Goal: Transaction & Acquisition: Purchase product/service

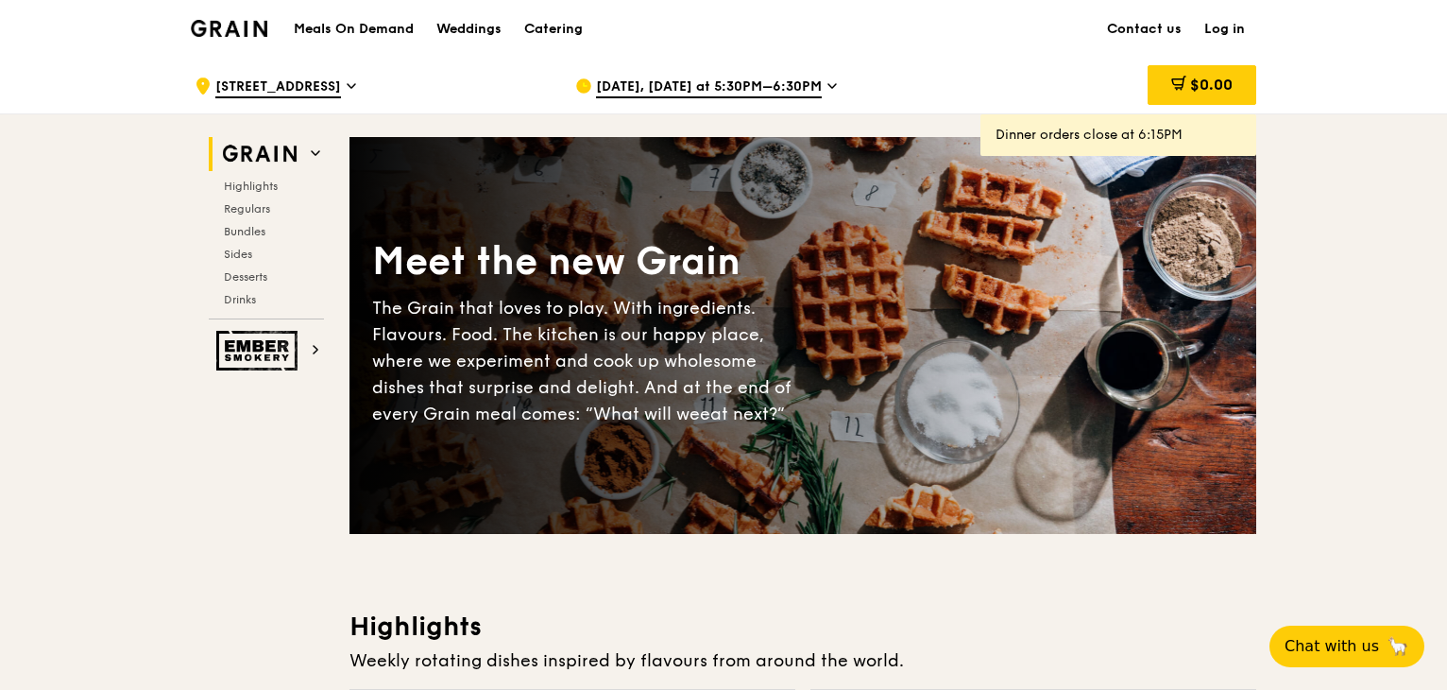
click at [707, 85] on span "[DATE], [DATE] at 5:30PM–6:30PM" at bounding box center [709, 87] width 226 height 21
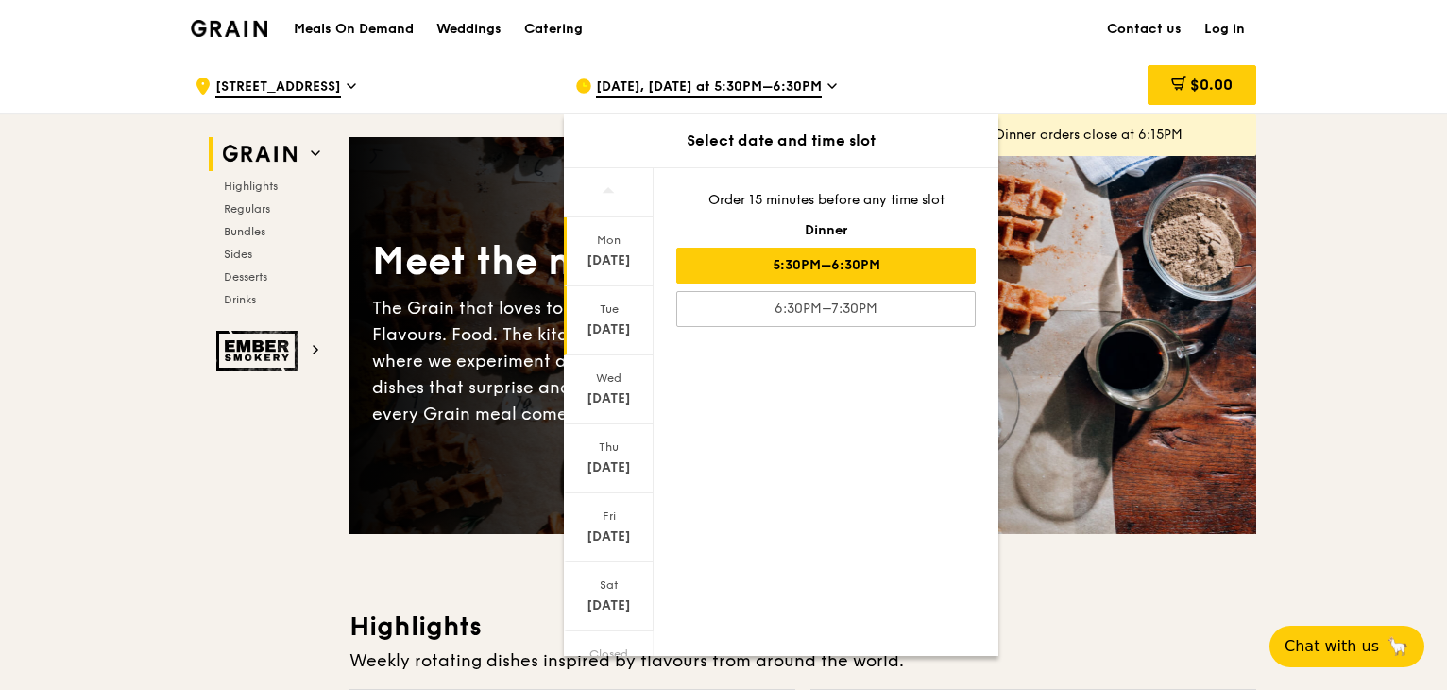
click at [614, 306] on div "Tue" at bounding box center [609, 308] width 84 height 15
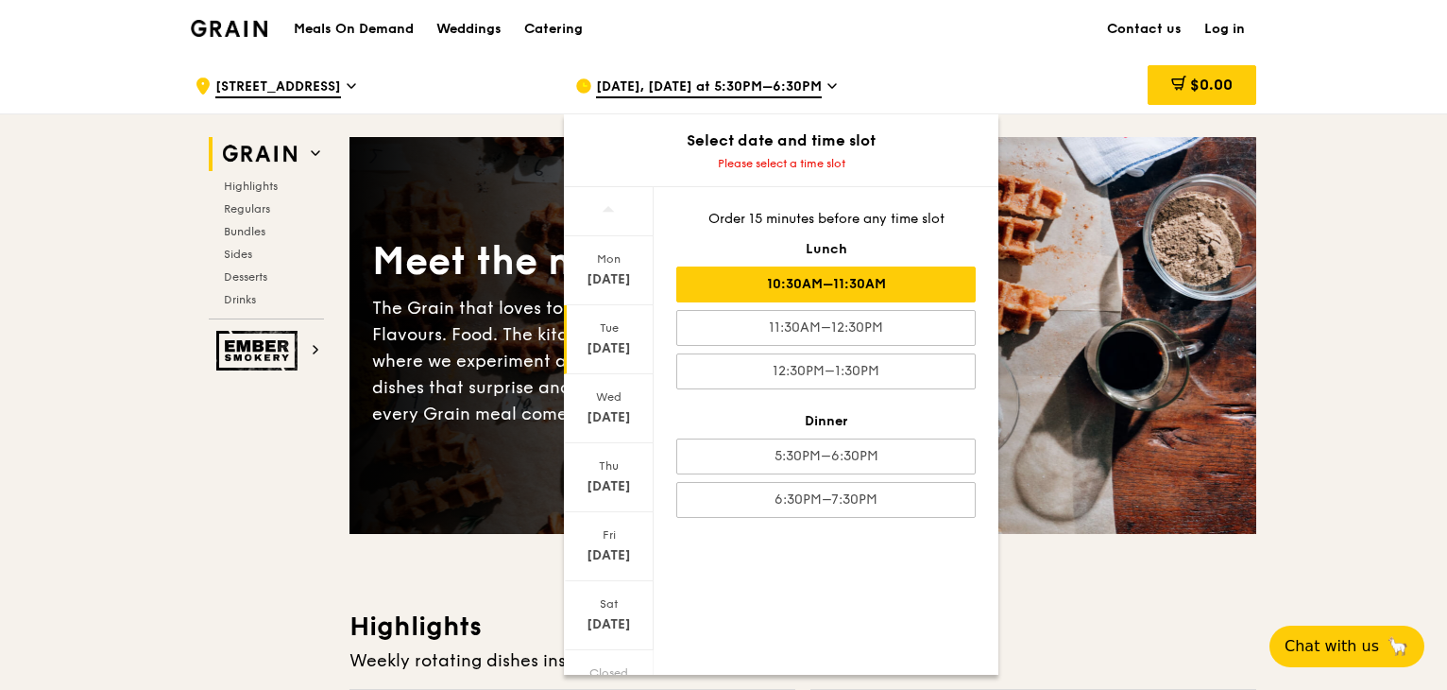
click at [797, 290] on div "10:30AM–11:30AM" at bounding box center [825, 284] width 299 height 36
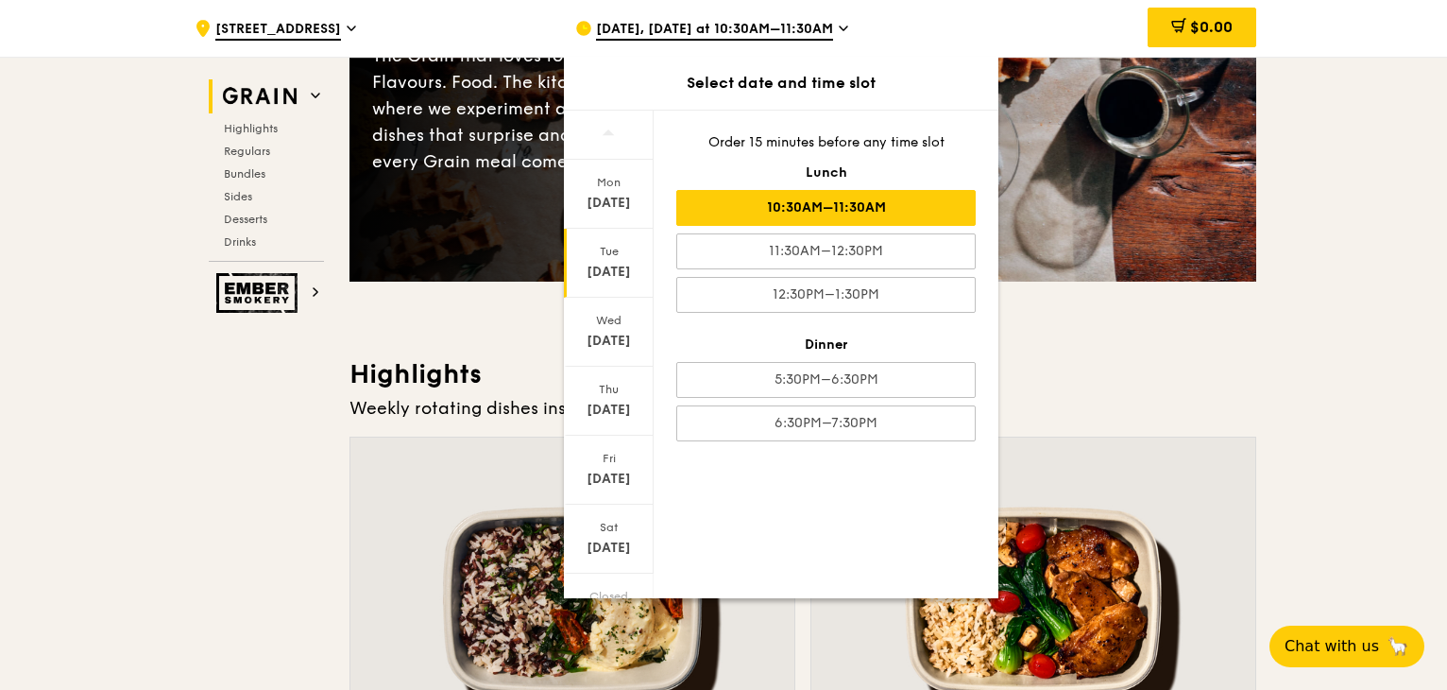
scroll to position [283, 0]
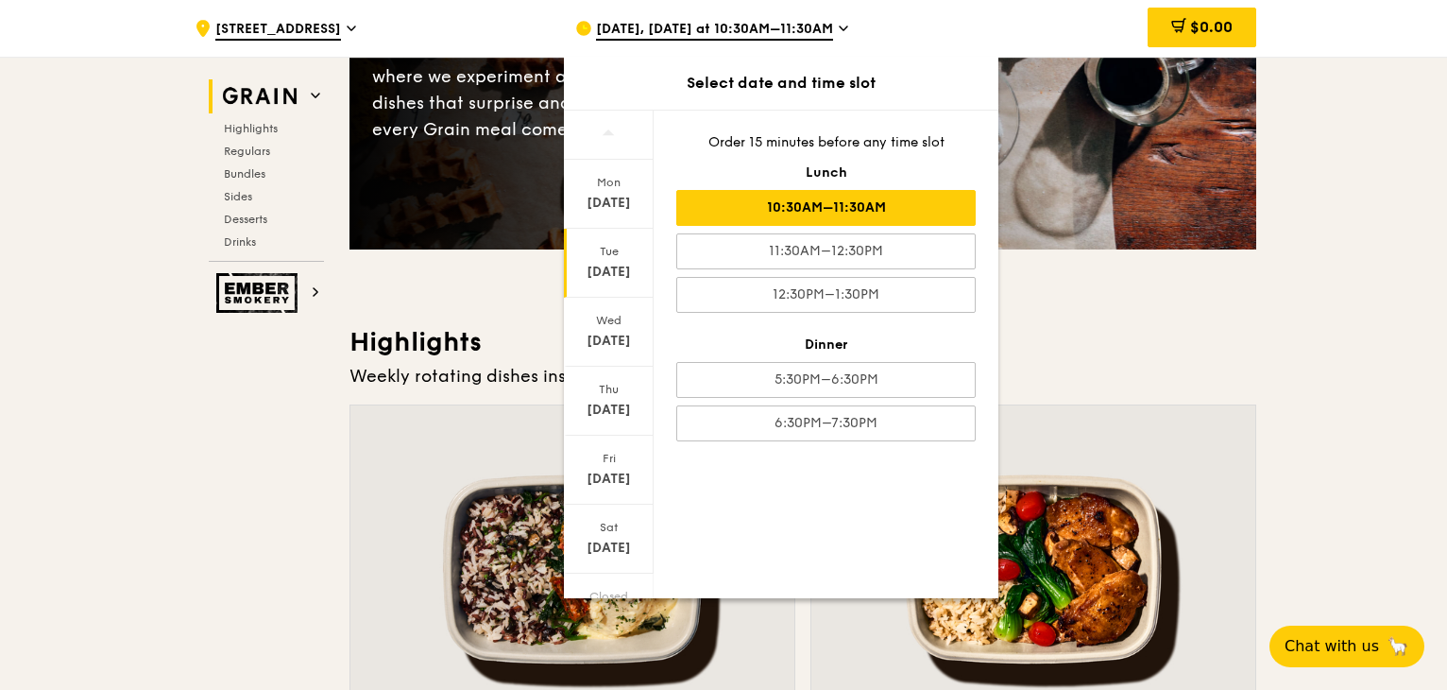
click at [1144, 444] on div at bounding box center [1033, 569] width 444 height 328
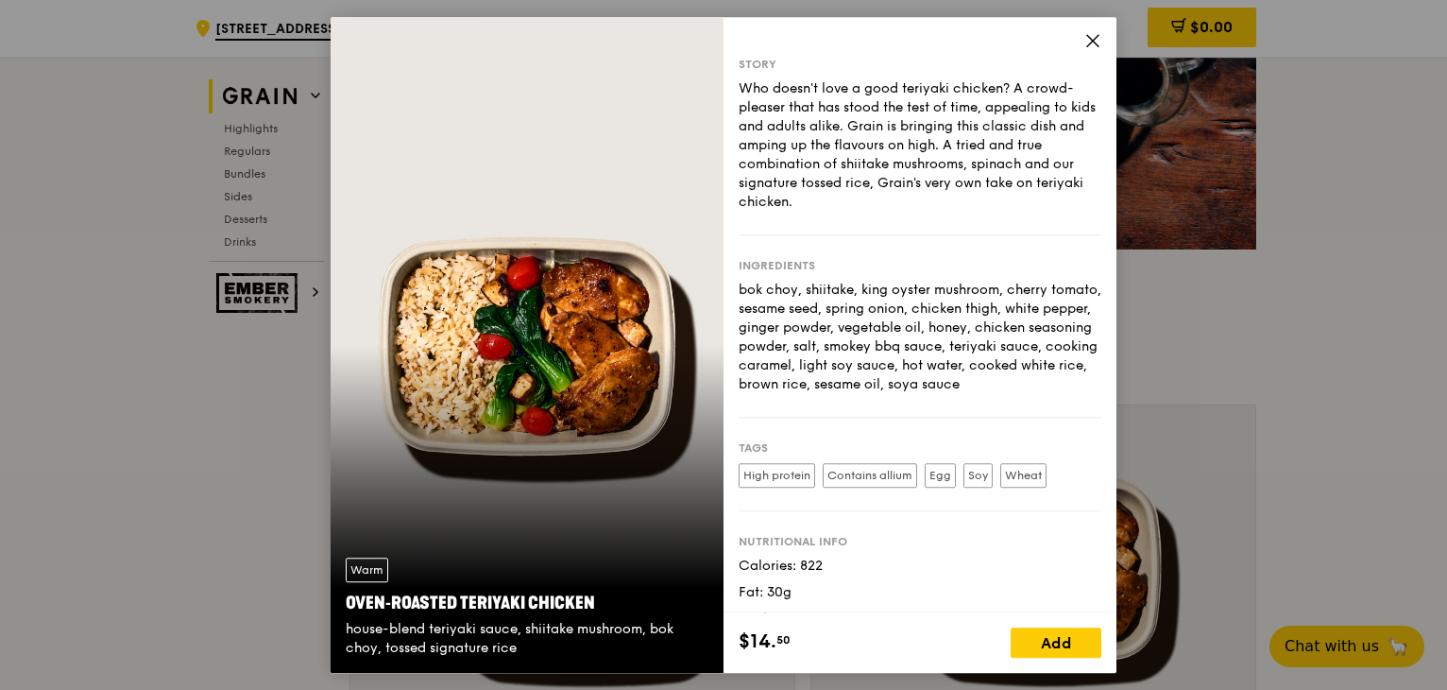
click at [1091, 43] on icon at bounding box center [1092, 40] width 11 height 11
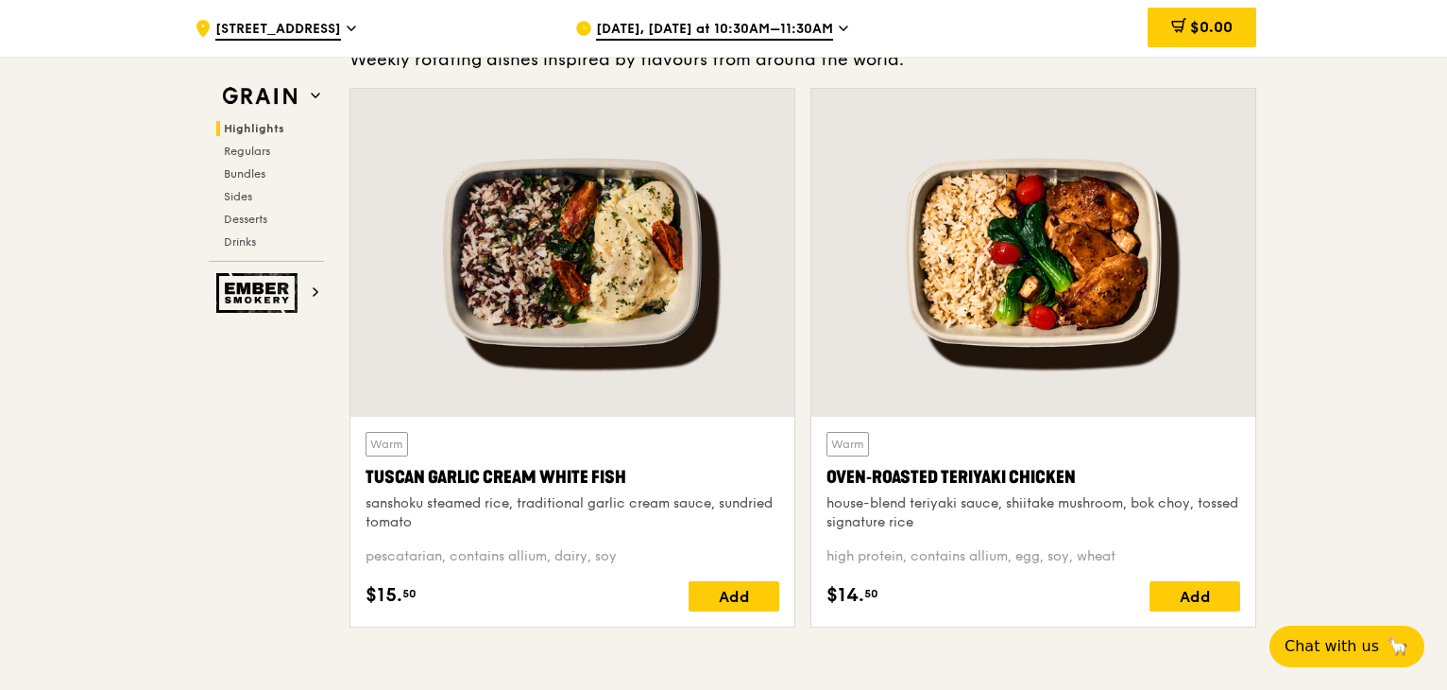
scroll to position [756, 0]
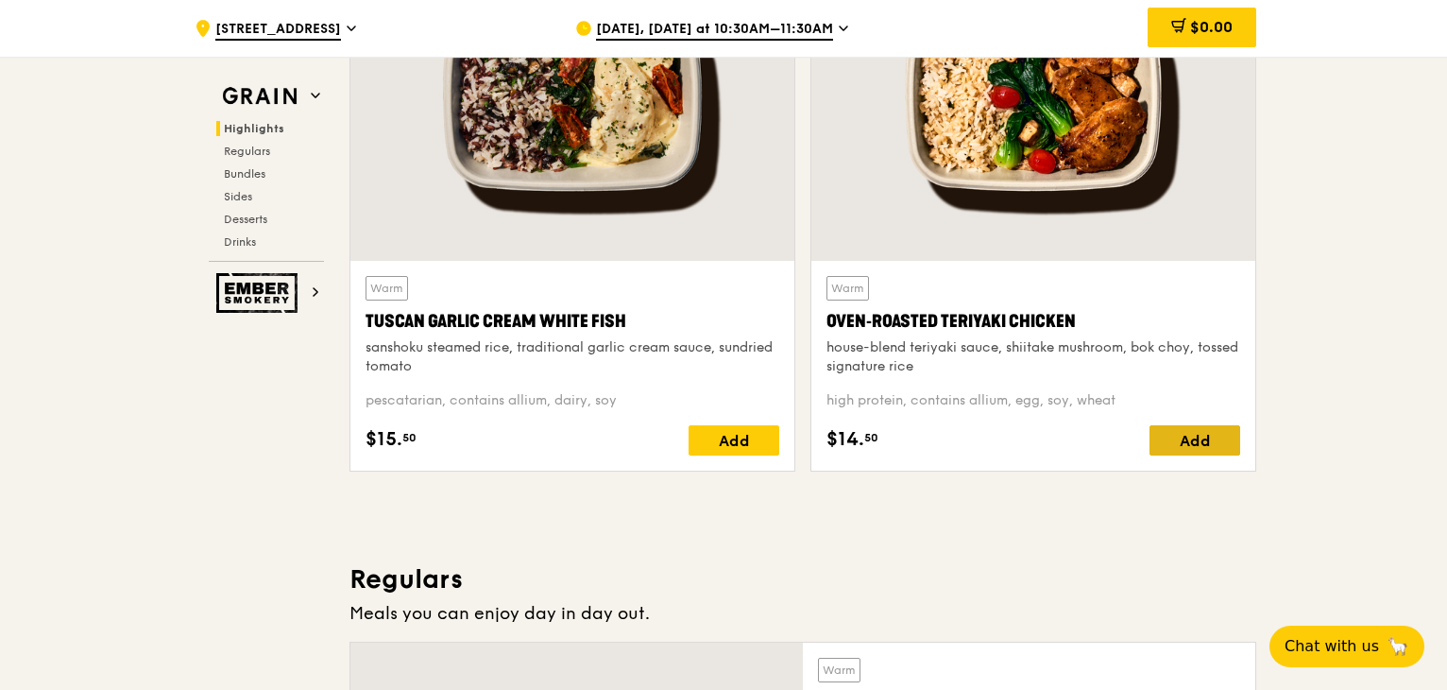
click at [1223, 429] on div "Add" at bounding box center [1195, 440] width 91 height 30
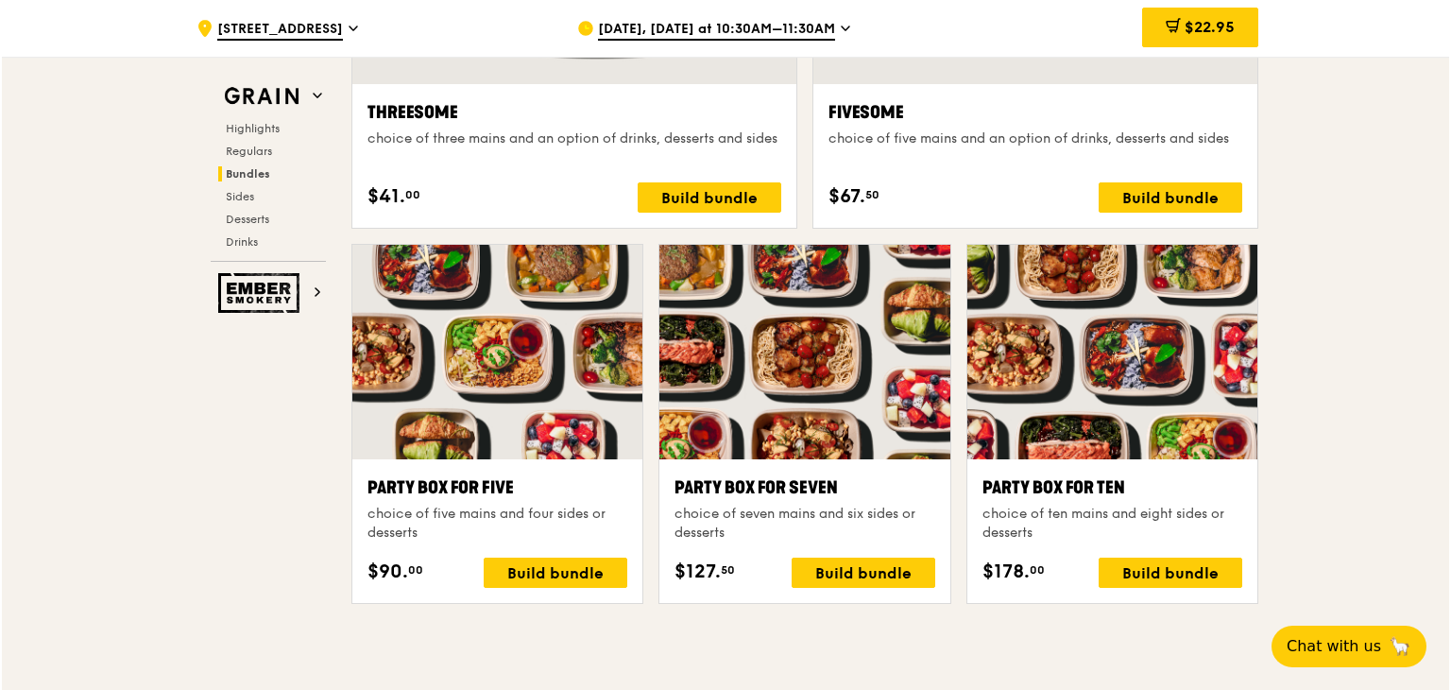
scroll to position [3495, 0]
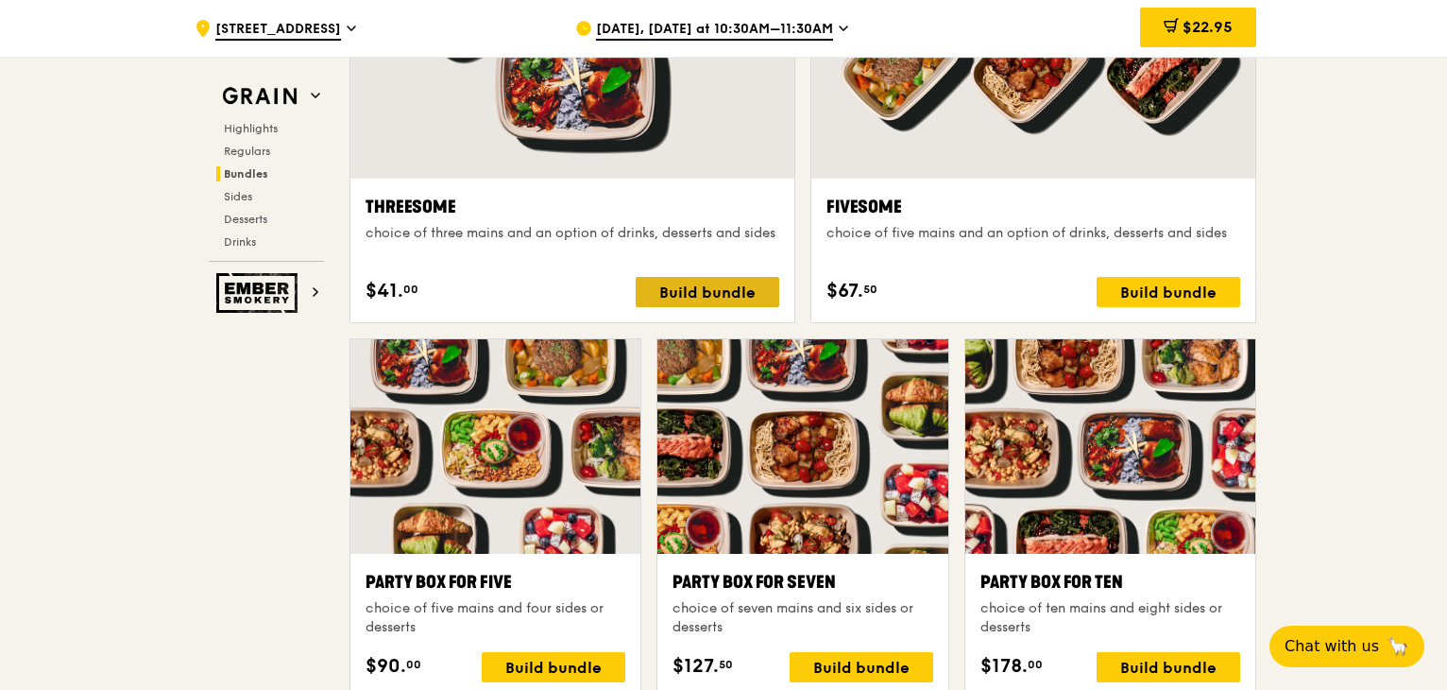
click at [752, 296] on div "Build bundle" at bounding box center [708, 292] width 144 height 30
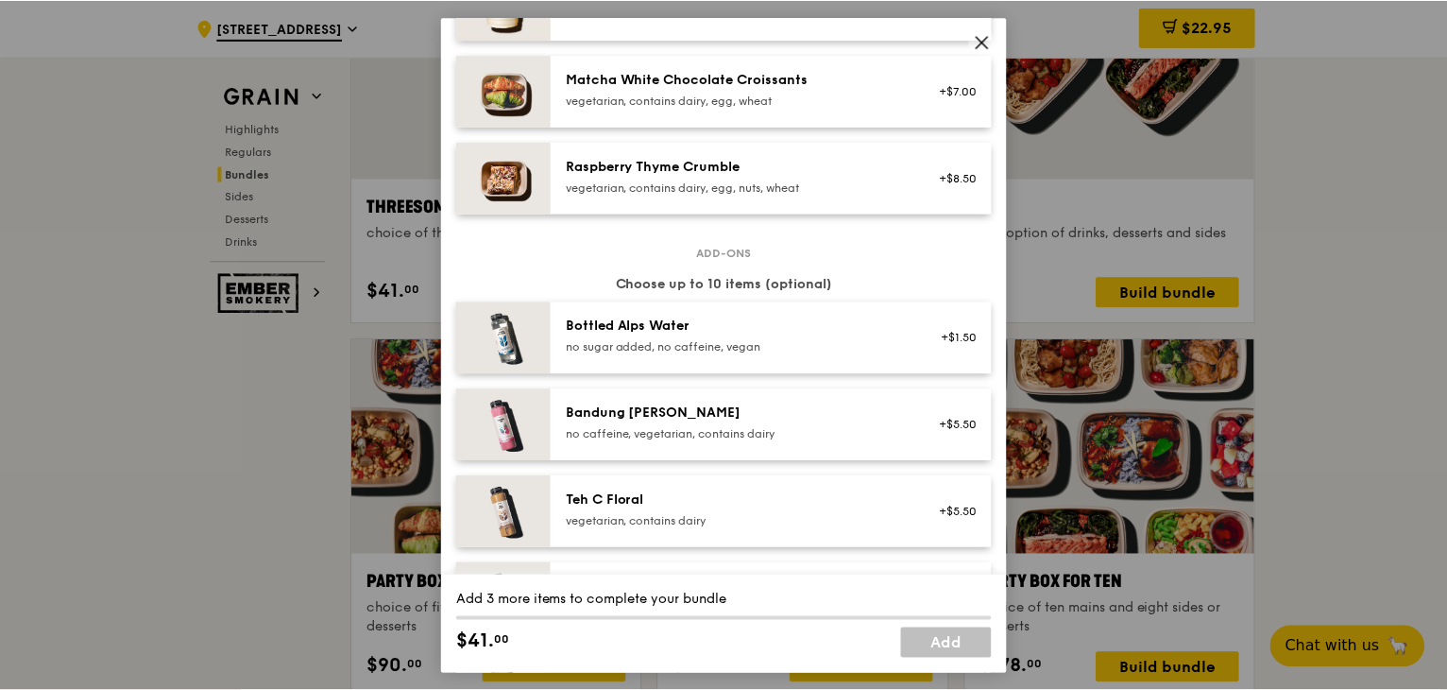
scroll to position [1889, 0]
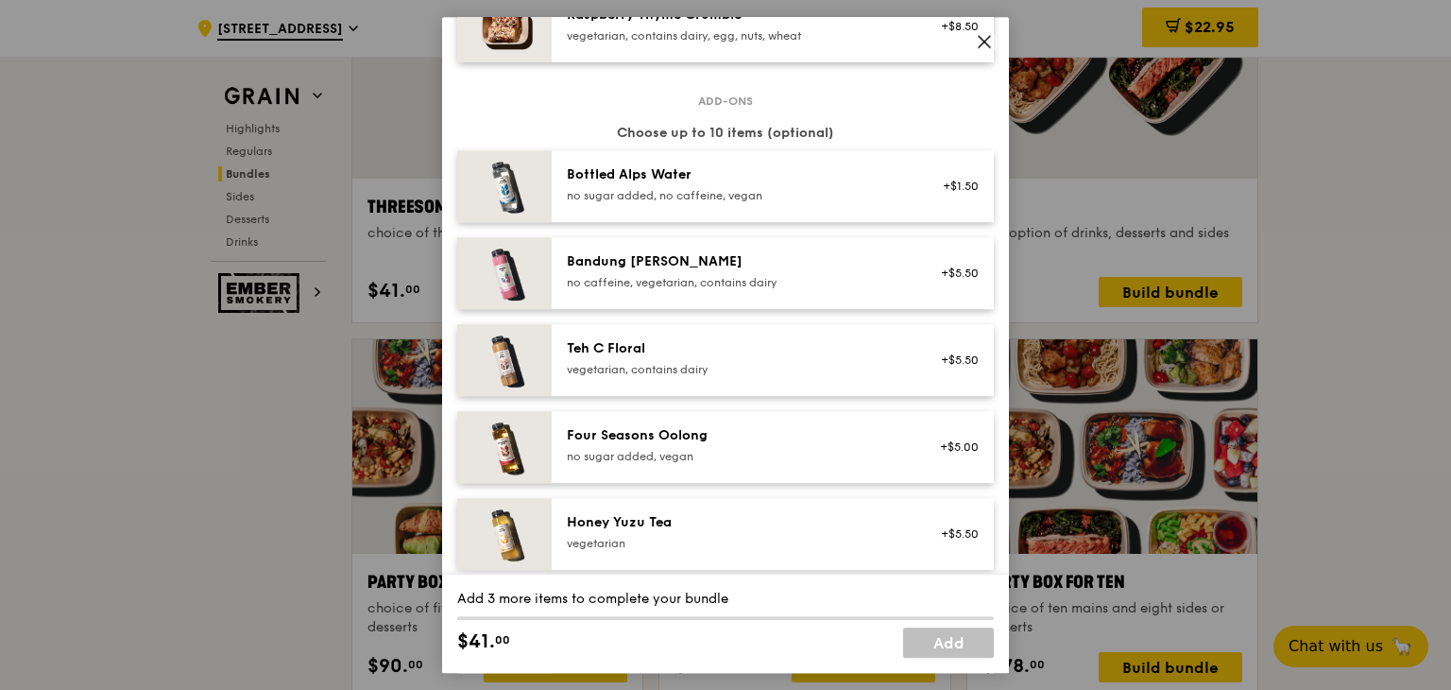
click at [993, 39] on span at bounding box center [984, 41] width 26 height 26
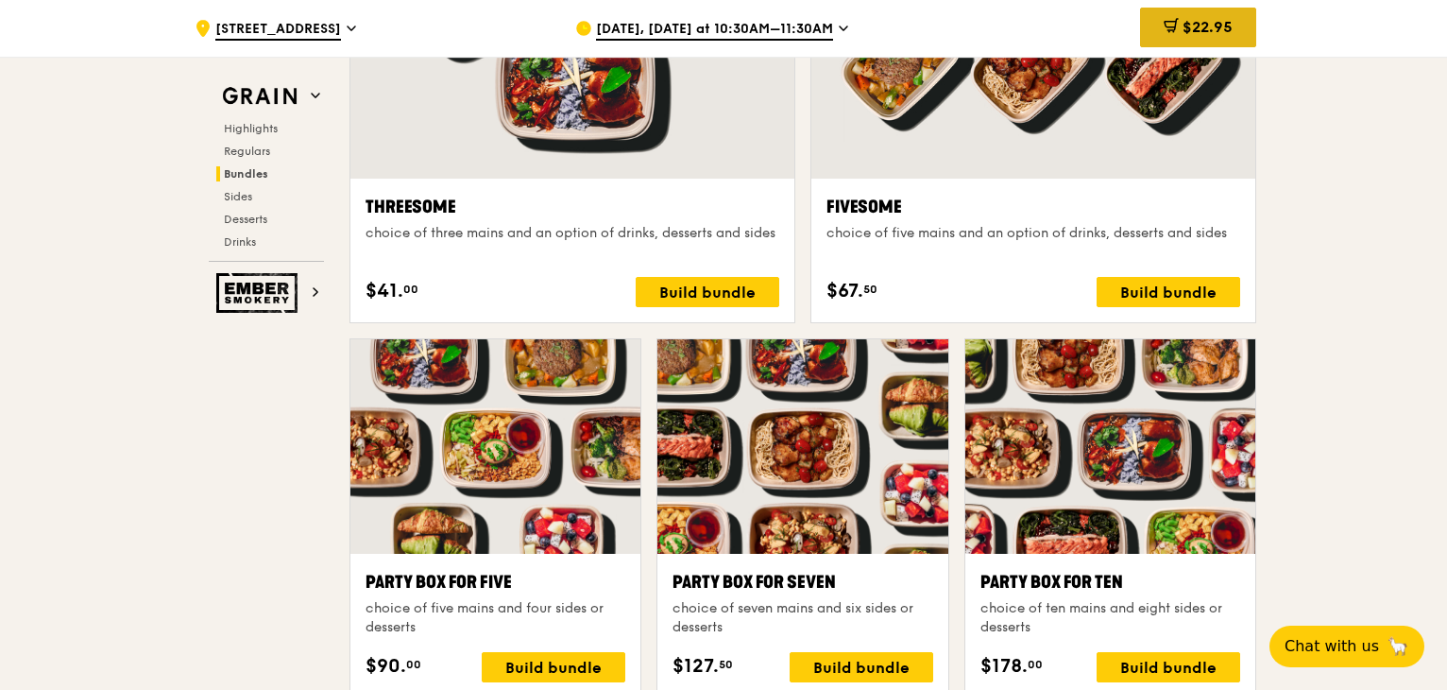
click at [1164, 35] on span at bounding box center [1171, 28] width 15 height 21
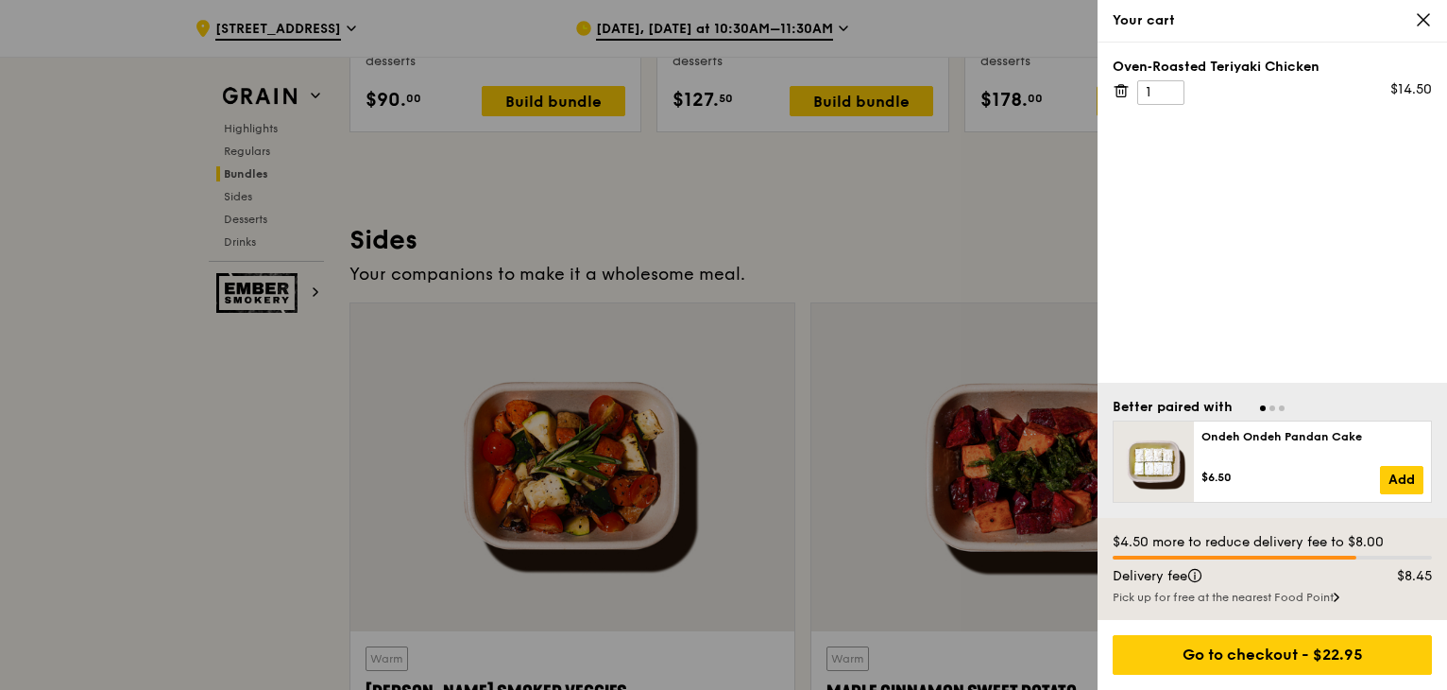
scroll to position [4062, 0]
click at [1432, 19] on div "Your cart" at bounding box center [1273, 21] width 350 height 43
click at [1121, 88] on icon at bounding box center [1121, 90] width 17 height 17
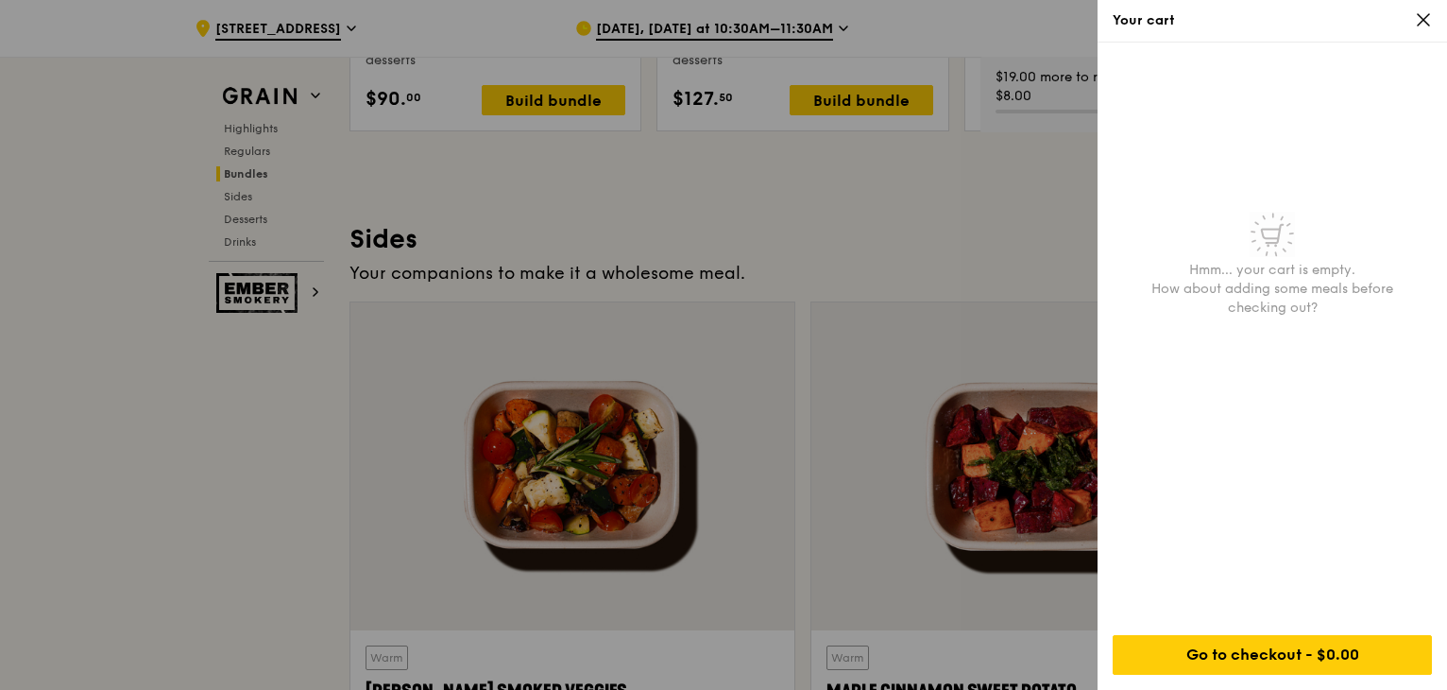
click at [567, 232] on div at bounding box center [723, 345] width 1447 height 690
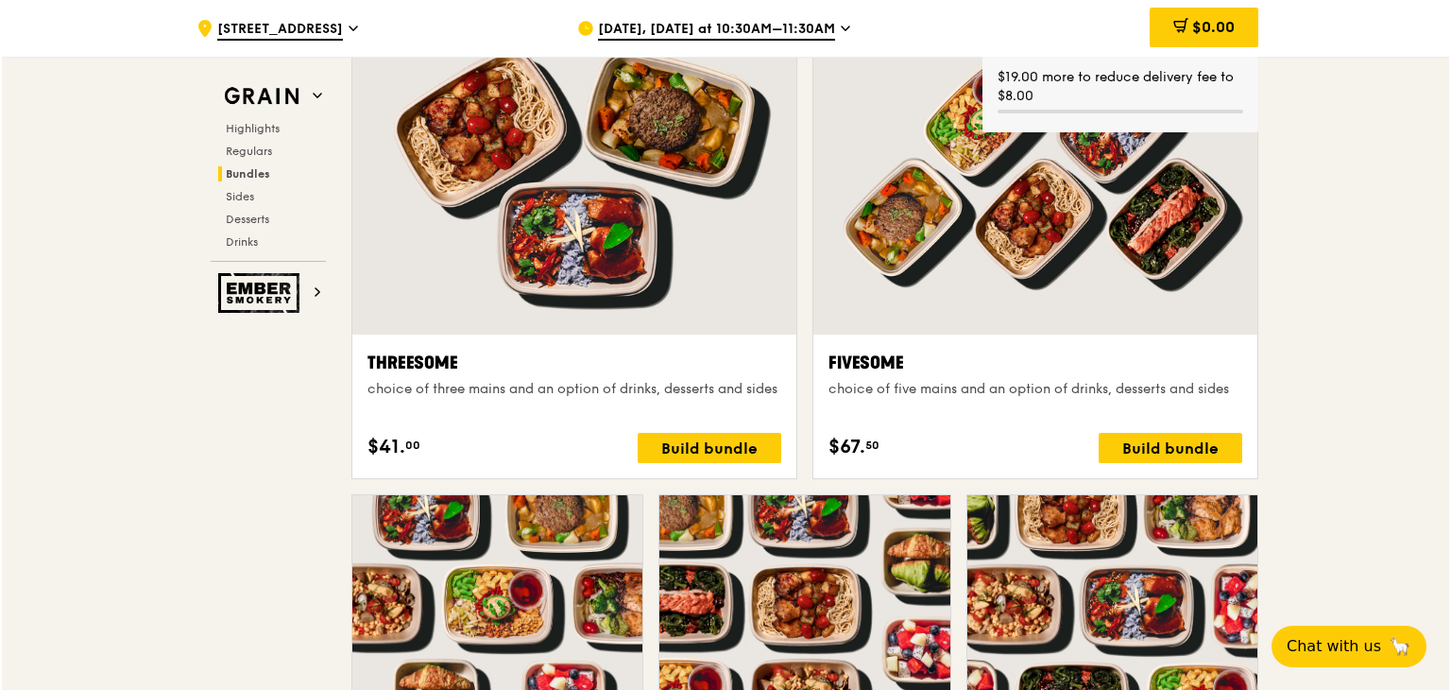
scroll to position [3306, 0]
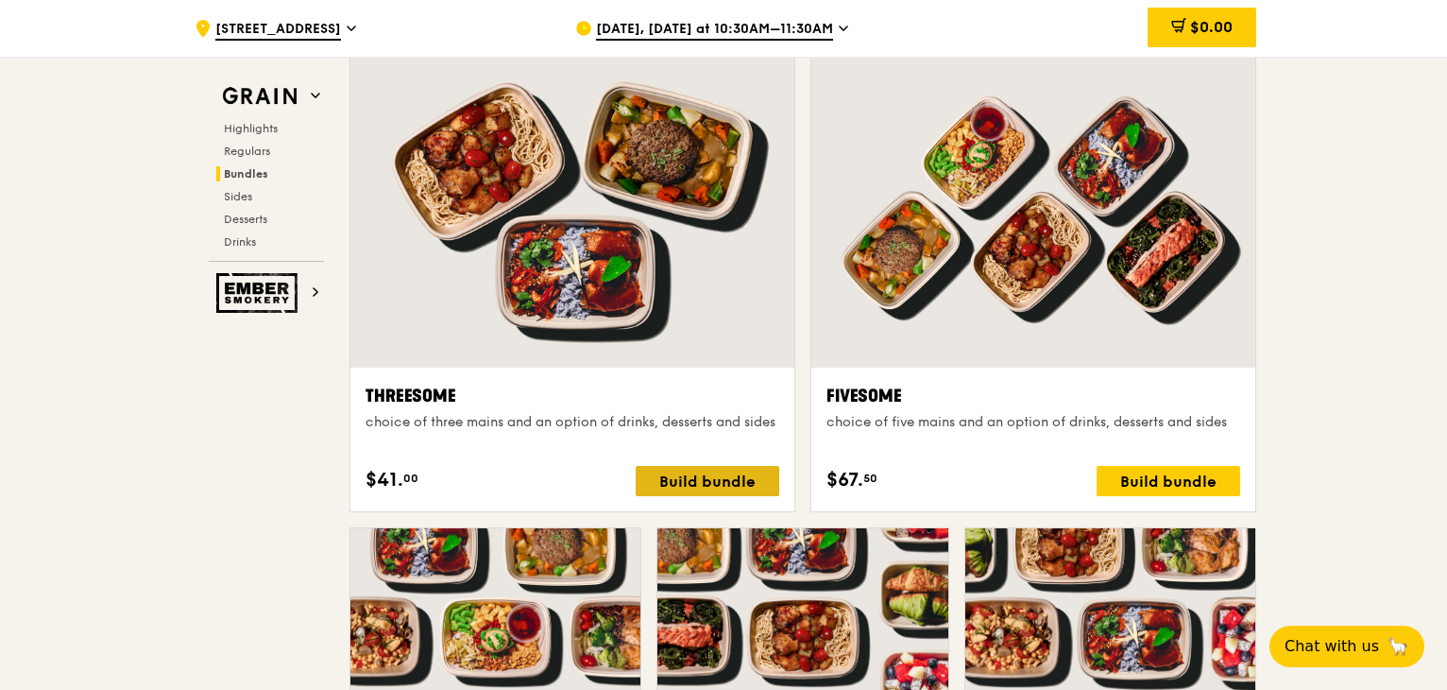
click at [707, 477] on div "Build bundle" at bounding box center [708, 481] width 144 height 30
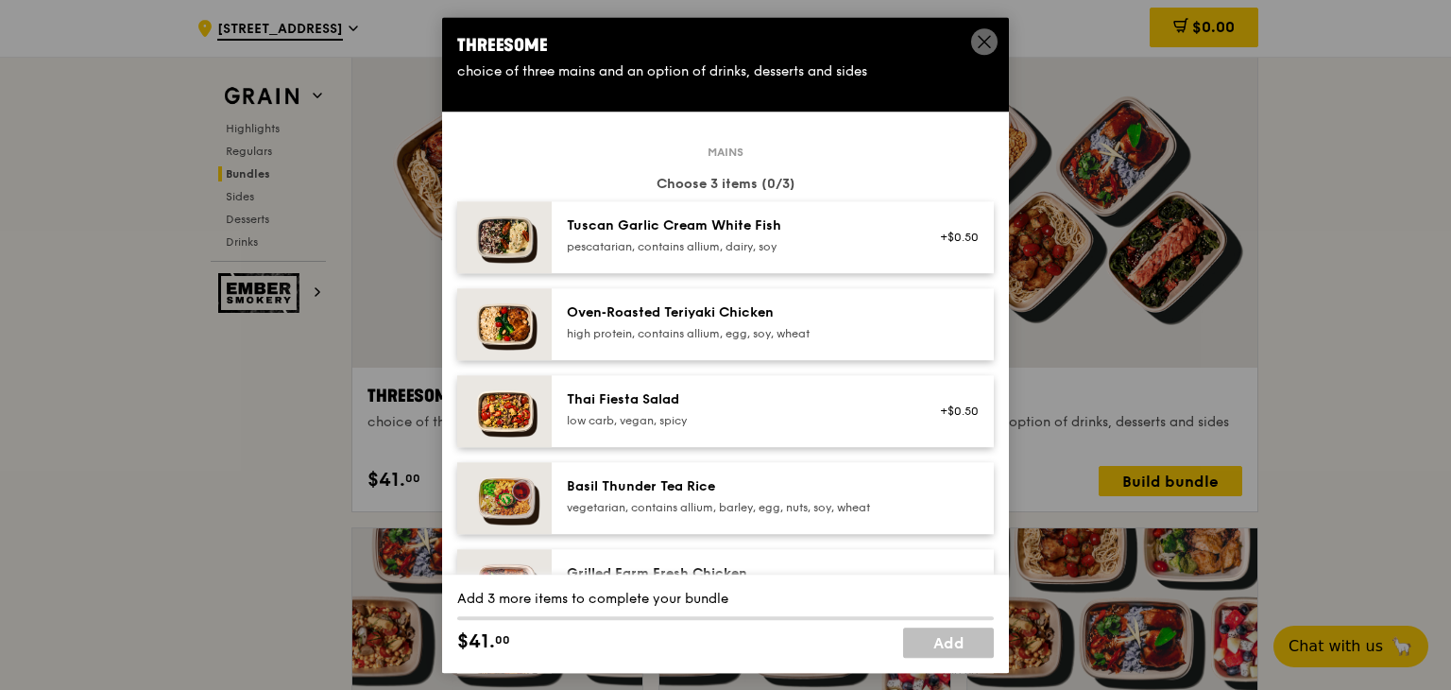
click at [700, 317] on div "Oven‑Roasted Teriyaki Chicken" at bounding box center [736, 312] width 339 height 19
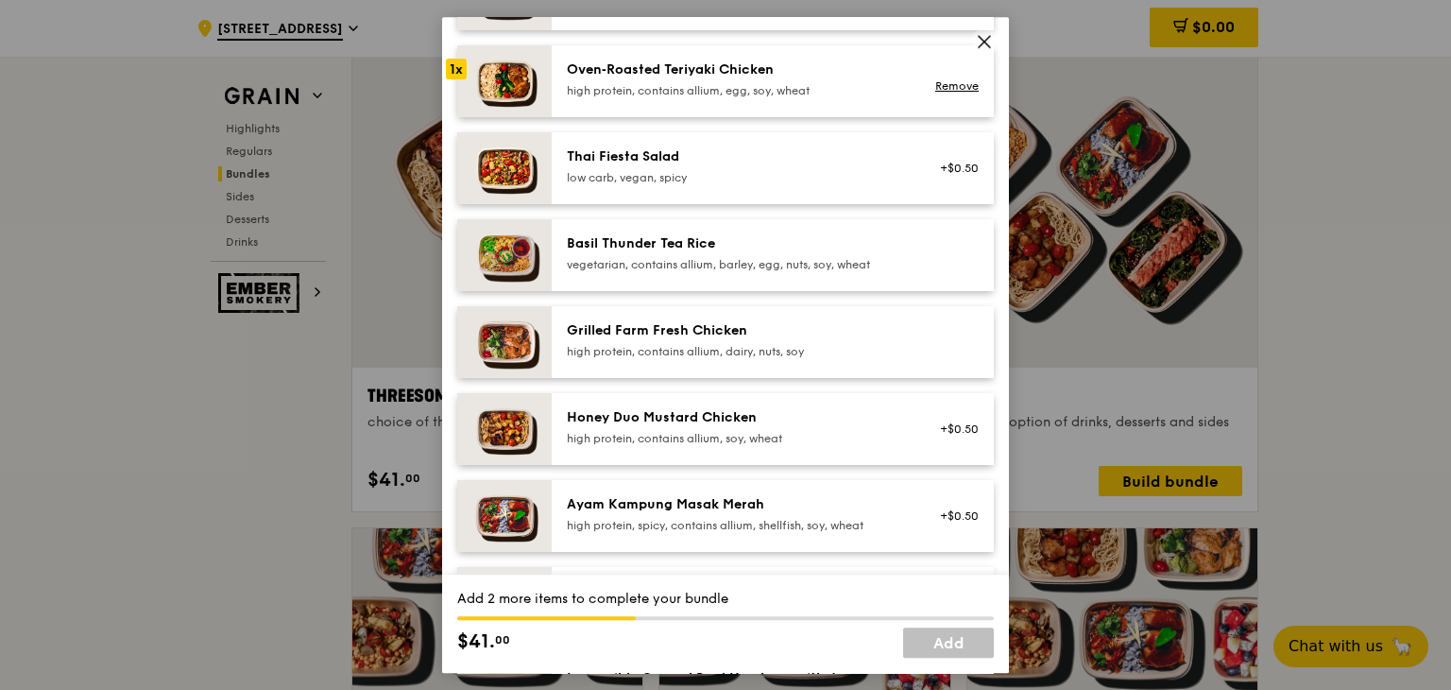
scroll to position [283, 0]
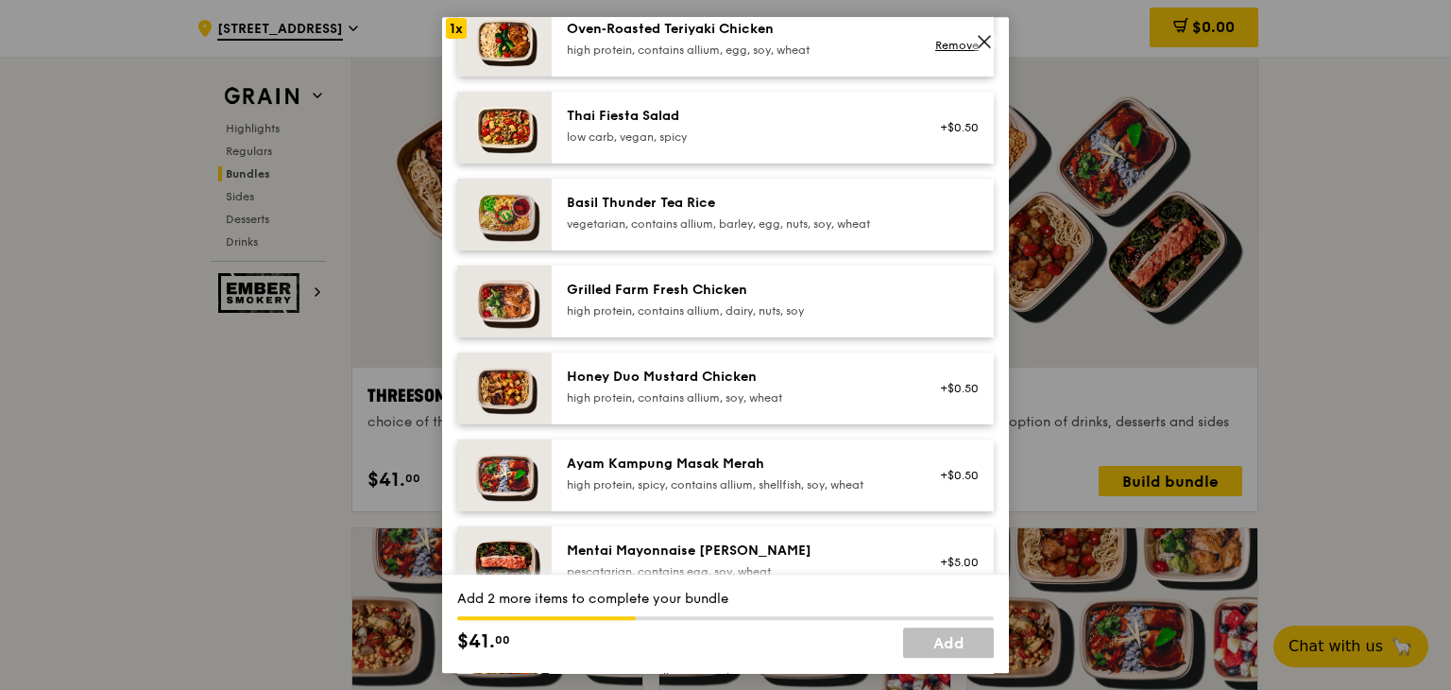
click at [647, 302] on div "Grilled Farm Fresh Chicken high protein, contains allium, dairy, nuts, soy" at bounding box center [736, 300] width 339 height 38
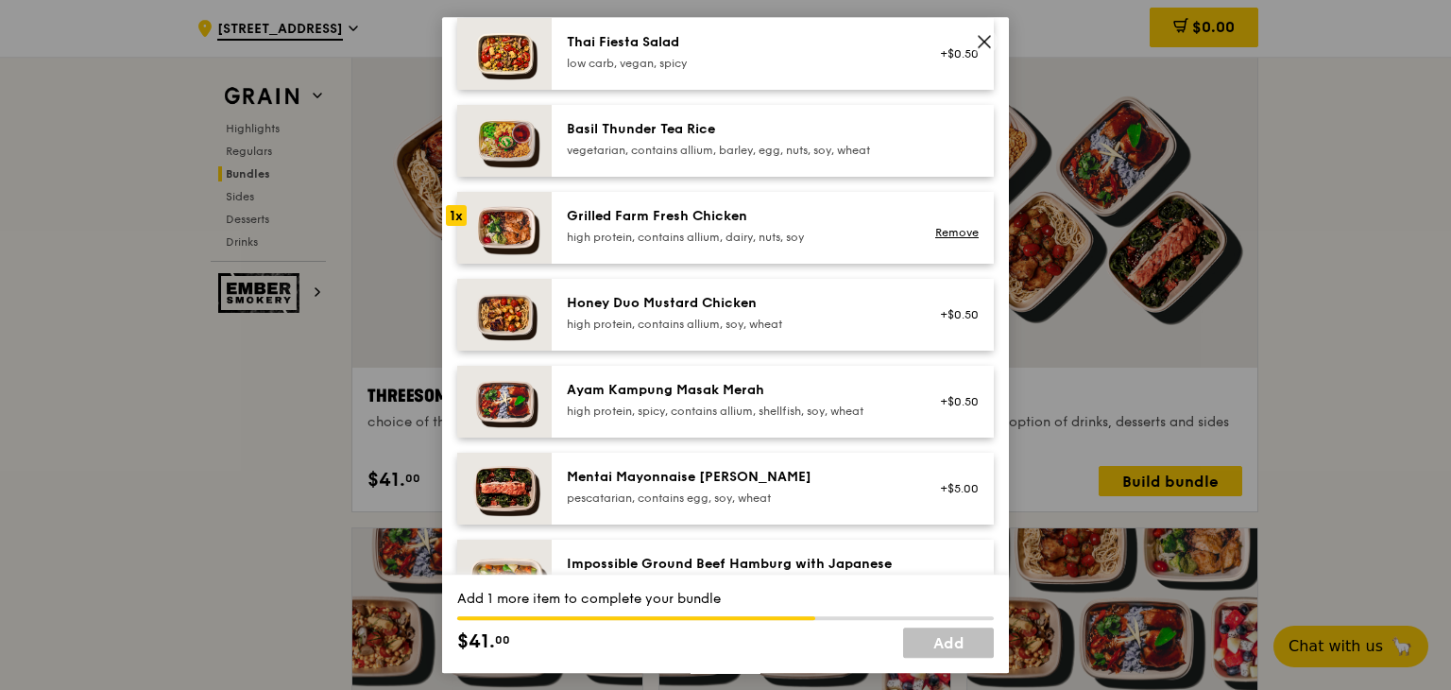
scroll to position [472, 0]
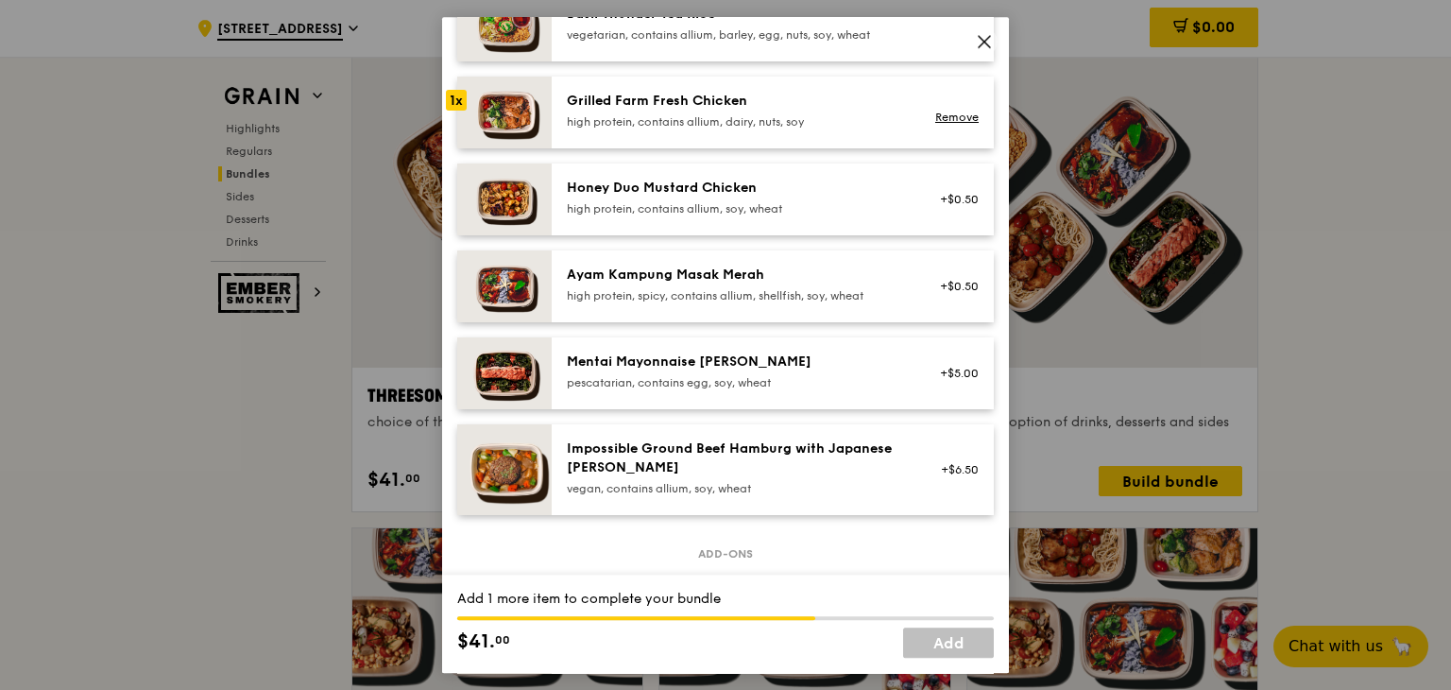
click at [695, 360] on div "Mentai Mayonnaise [PERSON_NAME]" at bounding box center [736, 361] width 339 height 19
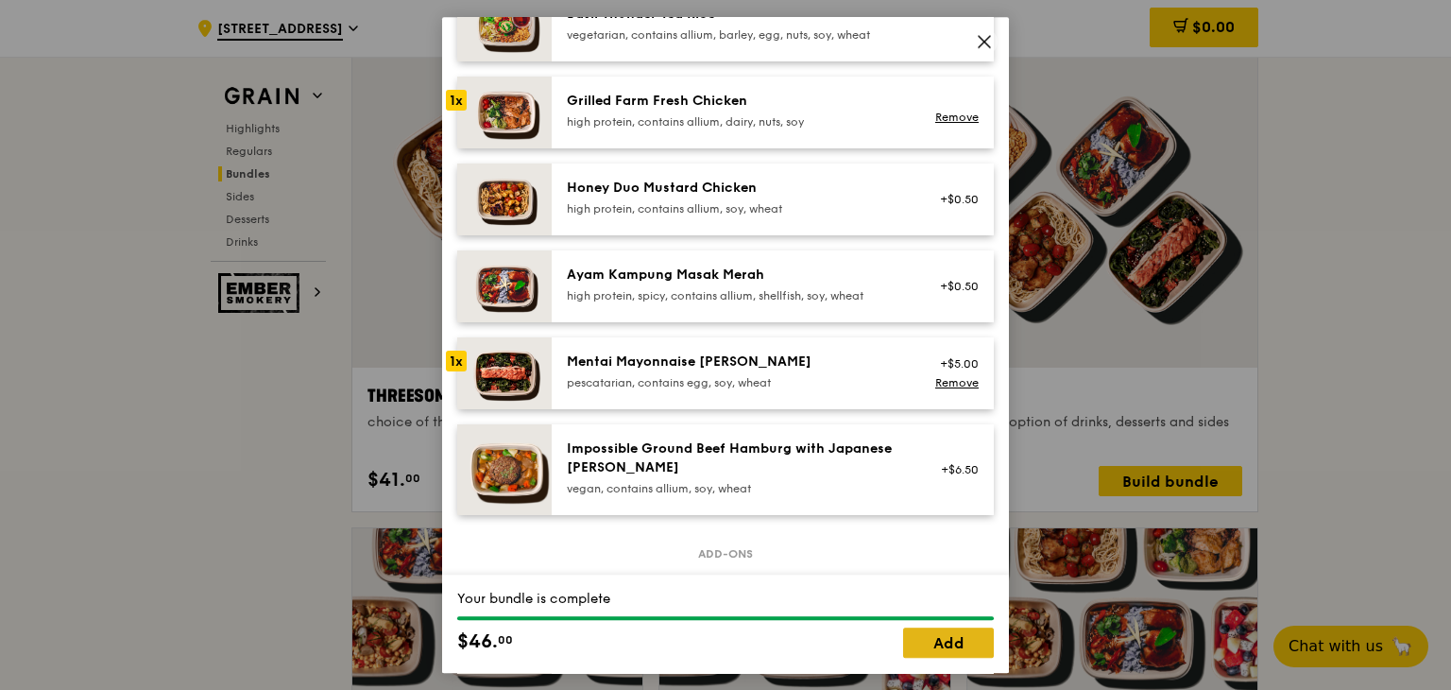
click at [971, 636] on link "Add" at bounding box center [948, 642] width 91 height 30
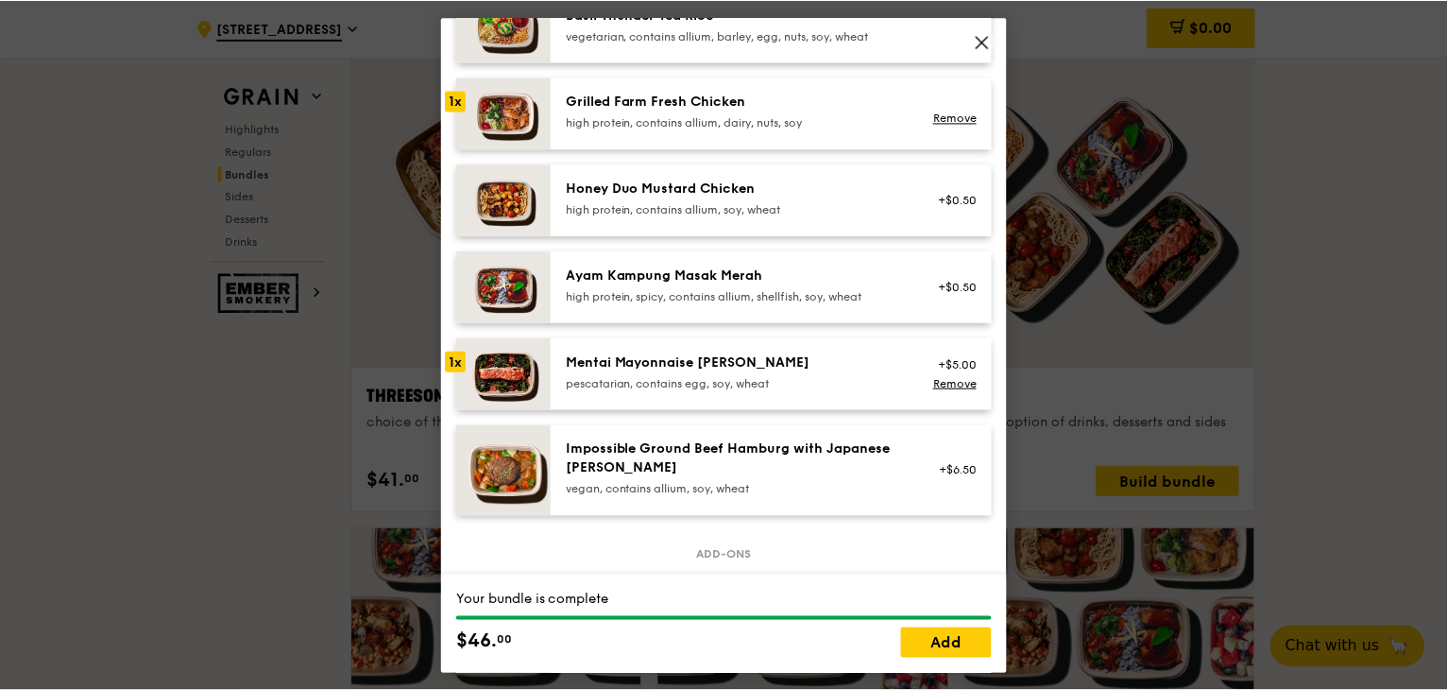
scroll to position [3306, 0]
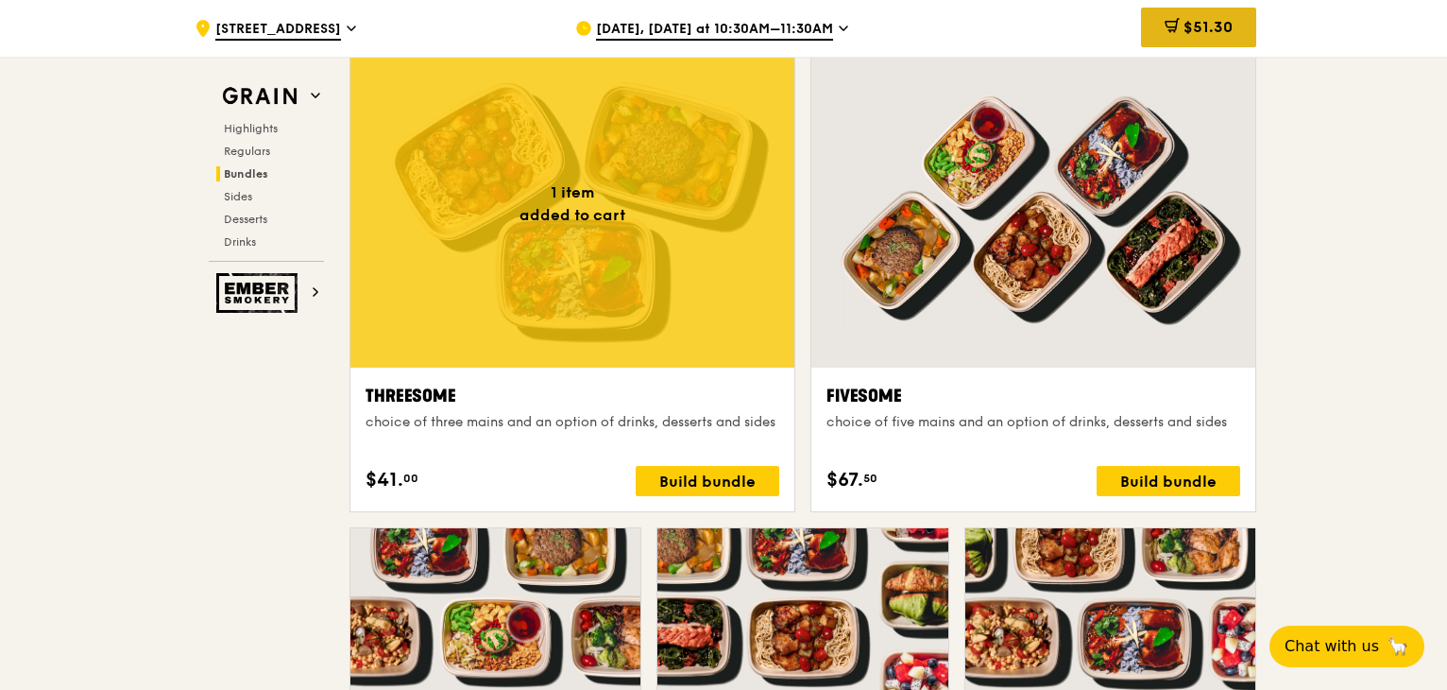
click at [1239, 35] on div "$51.30" at bounding box center [1198, 28] width 115 height 40
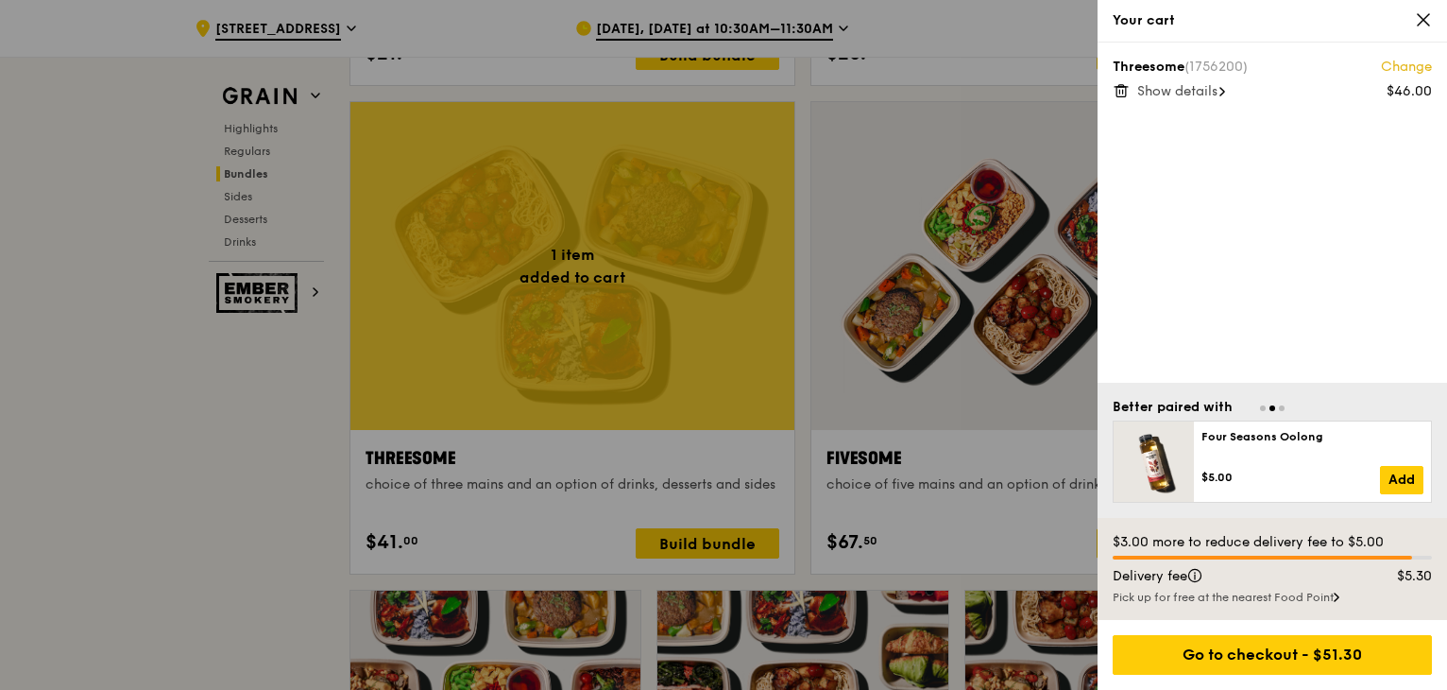
scroll to position [3212, 0]
